Goal: Information Seeking & Learning: Check status

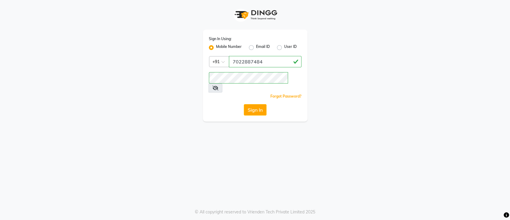
click at [249, 94] on div "Sign In Using: Mobile Number Email ID User ID Country Code × [PHONE_NUMBER] Rem…" at bounding box center [255, 76] width 105 height 92
click at [247, 104] on button "Sign In" at bounding box center [255, 109] width 23 height 11
click at [247, 104] on div "Sign In" at bounding box center [255, 109] width 93 height 11
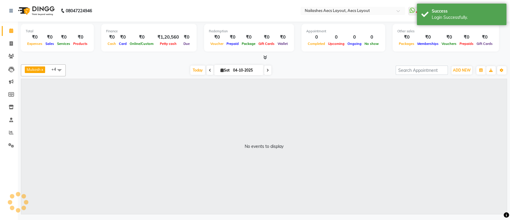
select select "en"
click at [10, 41] on span at bounding box center [11, 43] width 10 height 7
select select "8467"
select select "service"
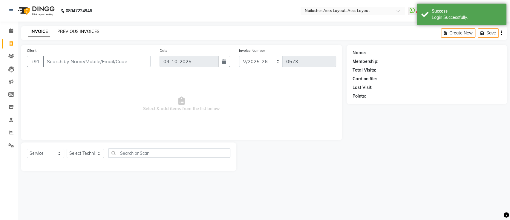
click at [88, 31] on link "PREVIOUS INVOICES" at bounding box center [78, 31] width 42 height 5
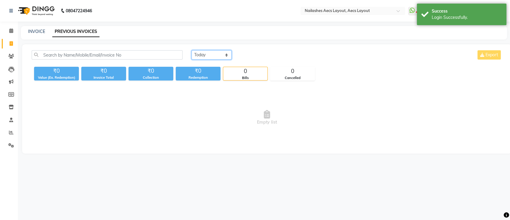
click at [205, 54] on select "Today Yesterday Custom Range" at bounding box center [212, 54] width 40 height 9
click at [192, 50] on select "Today Yesterday Custom Range" at bounding box center [212, 54] width 40 height 9
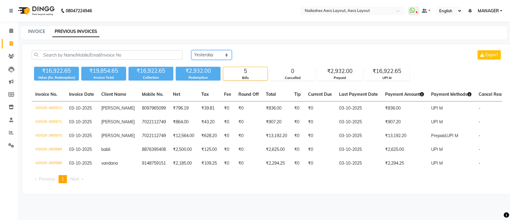
click at [204, 54] on select "Today Yesterday Custom Range" at bounding box center [212, 54] width 40 height 9
select select "range"
click at [192, 50] on select "Today Yesterday Custom Range" at bounding box center [212, 54] width 40 height 9
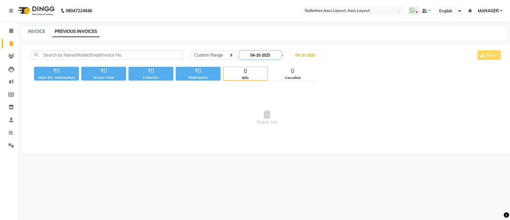
click at [268, 55] on input "04-10-2025" at bounding box center [260, 55] width 42 height 8
select select "10"
select select "2025"
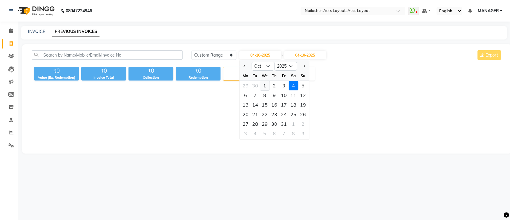
click at [264, 85] on div "1" at bounding box center [265, 86] width 10 height 10
type input "01-10-2025"
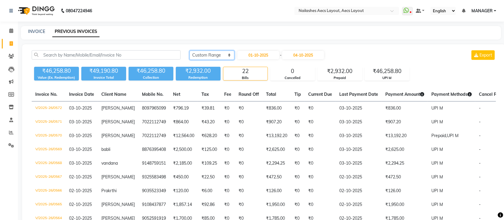
drag, startPoint x: 216, startPoint y: 54, endPoint x: 225, endPoint y: 75, distance: 23.0
click at [225, 75] on div "Today Yesterday Custom Range 01-10-2025 - 04-10-2025 Export ₹46,258.80 Value (E…" at bounding box center [263, 65] width 471 height 30
select select "yesterday"
click at [190, 51] on select "Today Yesterday Custom Range" at bounding box center [212, 55] width 45 height 9
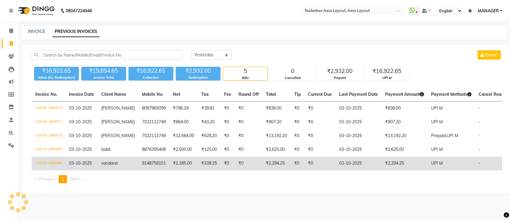
click at [367, 164] on td "03-10-2025" at bounding box center [359, 163] width 46 height 14
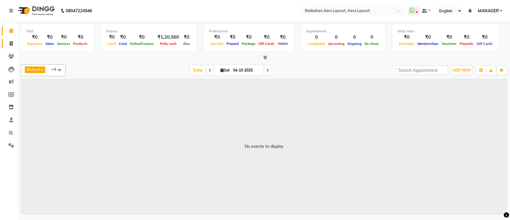
click at [11, 48] on link "Invoice" at bounding box center [9, 44] width 14 height 10
select select "service"
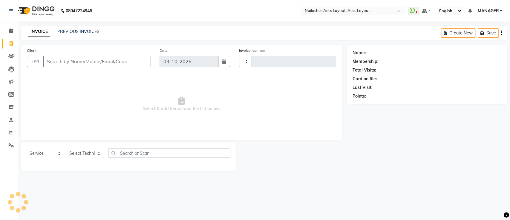
type input "0573"
select select "8467"
click at [79, 38] on div "INVOICE PREVIOUS INVOICES Create New Save" at bounding box center [264, 33] width 486 height 14
click at [81, 33] on link "PREVIOUS INVOICES" at bounding box center [78, 31] width 42 height 5
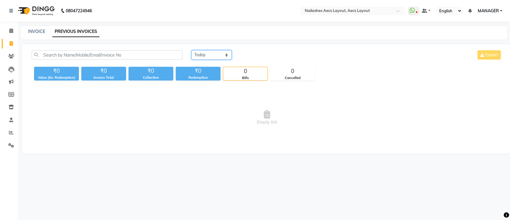
click at [196, 54] on select "[DATE] [DATE] Custom Range" at bounding box center [212, 54] width 40 height 9
select select "yesterday"
click at [192, 50] on select "[DATE] [DATE] Custom Range" at bounding box center [212, 54] width 40 height 9
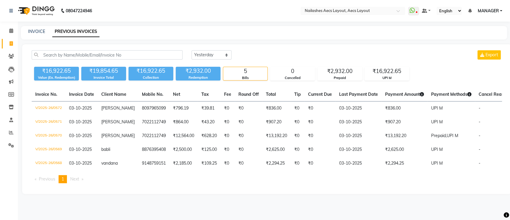
click at [47, 71] on div "₹16,922.65" at bounding box center [56, 71] width 45 height 8
drag, startPoint x: 47, startPoint y: 71, endPoint x: 71, endPoint y: 66, distance: 24.5
click at [71, 66] on div "₹16,922.65 Value (Ex. Redemption) ₹19,854.65 Invoice Total ₹16,922.65 Collectio…" at bounding box center [267, 72] width 471 height 16
copy div "16,922.65"
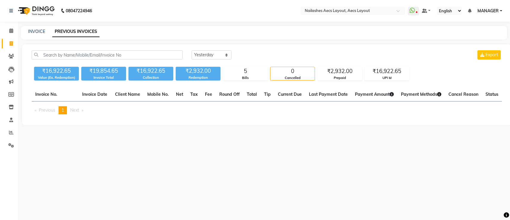
select select "yesterday"
click at [204, 55] on select "Today Yesterday Custom Range" at bounding box center [212, 54] width 40 height 9
click at [192, 50] on select "Today Yesterday Custom Range" at bounding box center [212, 54] width 40 height 9
click at [50, 111] on span "Previous page" at bounding box center [47, 109] width 16 height 5
click at [82, 111] on li "Next page" at bounding box center [76, 110] width 19 height 8
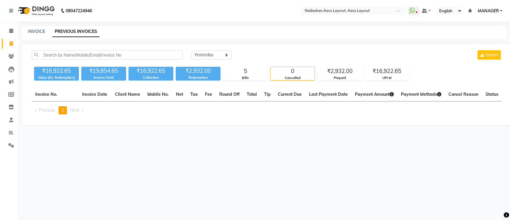
click at [82, 111] on li "Next page" at bounding box center [76, 110] width 19 height 8
drag, startPoint x: 82, startPoint y: 111, endPoint x: 85, endPoint y: 110, distance: 3.5
click at [85, 110] on li "Next page" at bounding box center [76, 110] width 19 height 8
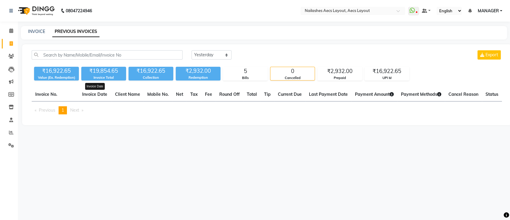
drag, startPoint x: 85, startPoint y: 110, endPoint x: 92, endPoint y: 96, distance: 15.2
click at [92, 96] on div "Invoice No. Invoice Date Invoice Date Client Name Mobile No. Net Tax Fee Round …" at bounding box center [267, 103] width 478 height 31
click at [92, 96] on span "Invoice Date" at bounding box center [94, 93] width 25 height 5
click at [96, 95] on span "Invoice Date" at bounding box center [94, 93] width 25 height 5
click at [126, 94] on span "Client Name" at bounding box center [127, 93] width 25 height 5
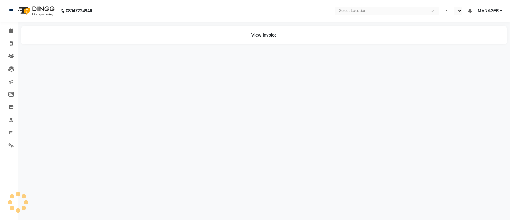
select select "en"
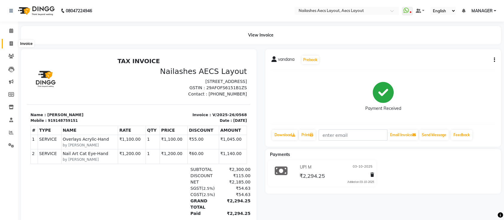
click at [14, 44] on span at bounding box center [11, 43] width 10 height 7
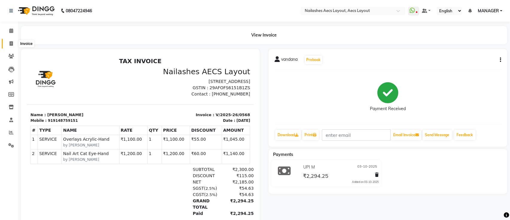
select select "8467"
select select "service"
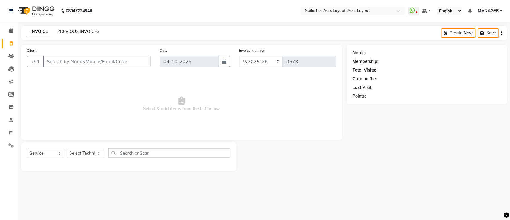
click at [91, 31] on link "PREVIOUS INVOICES" at bounding box center [78, 31] width 42 height 5
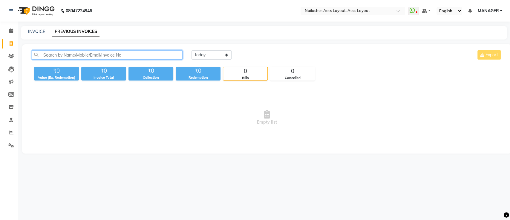
click at [170, 57] on input "text" at bounding box center [107, 54] width 151 height 9
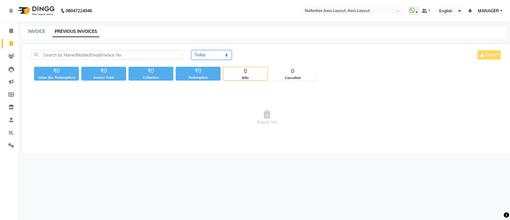
click at [210, 54] on select "Today Yesterday Custom Range" at bounding box center [212, 54] width 40 height 9
select select "yesterday"
click at [192, 50] on select "Today Yesterday Custom Range" at bounding box center [212, 54] width 40 height 9
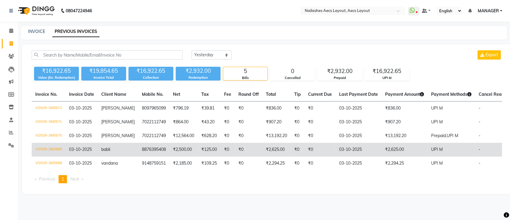
click at [139, 145] on td "8876395408" at bounding box center [153, 150] width 31 height 14
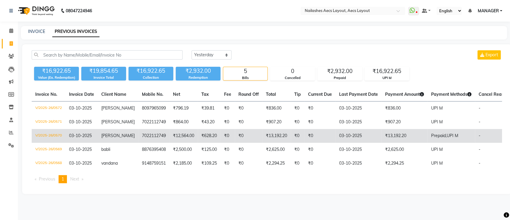
click at [179, 139] on td "₹12,564.00" at bounding box center [184, 136] width 28 height 14
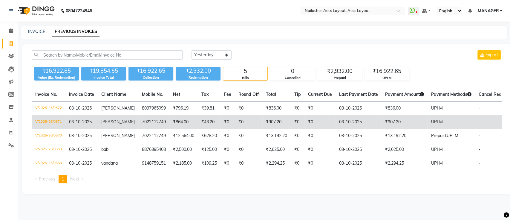
click at [285, 119] on td "₹907.20" at bounding box center [276, 122] width 28 height 14
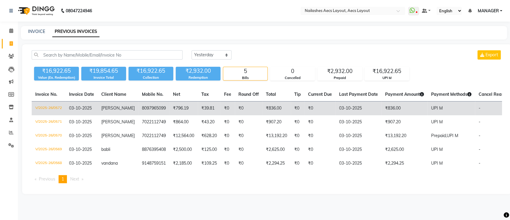
click at [278, 109] on td "₹836.00" at bounding box center [276, 108] width 28 height 14
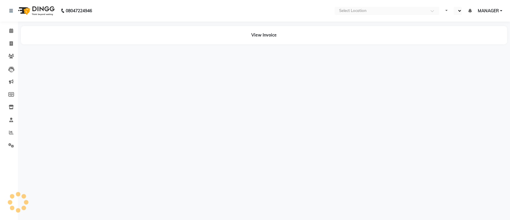
select select "en"
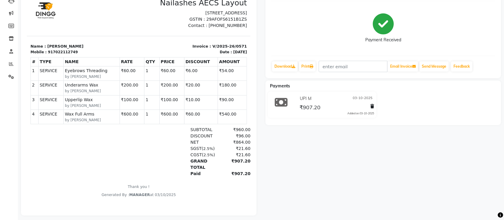
scroll to position [79, 0]
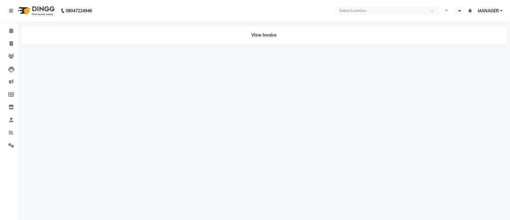
select select "en"
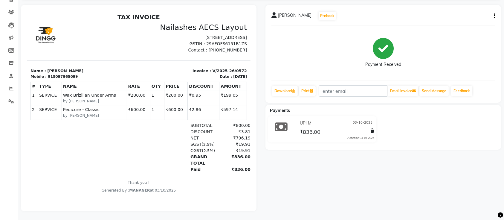
scroll to position [50, 0]
